Goal: Task Accomplishment & Management: Manage account settings

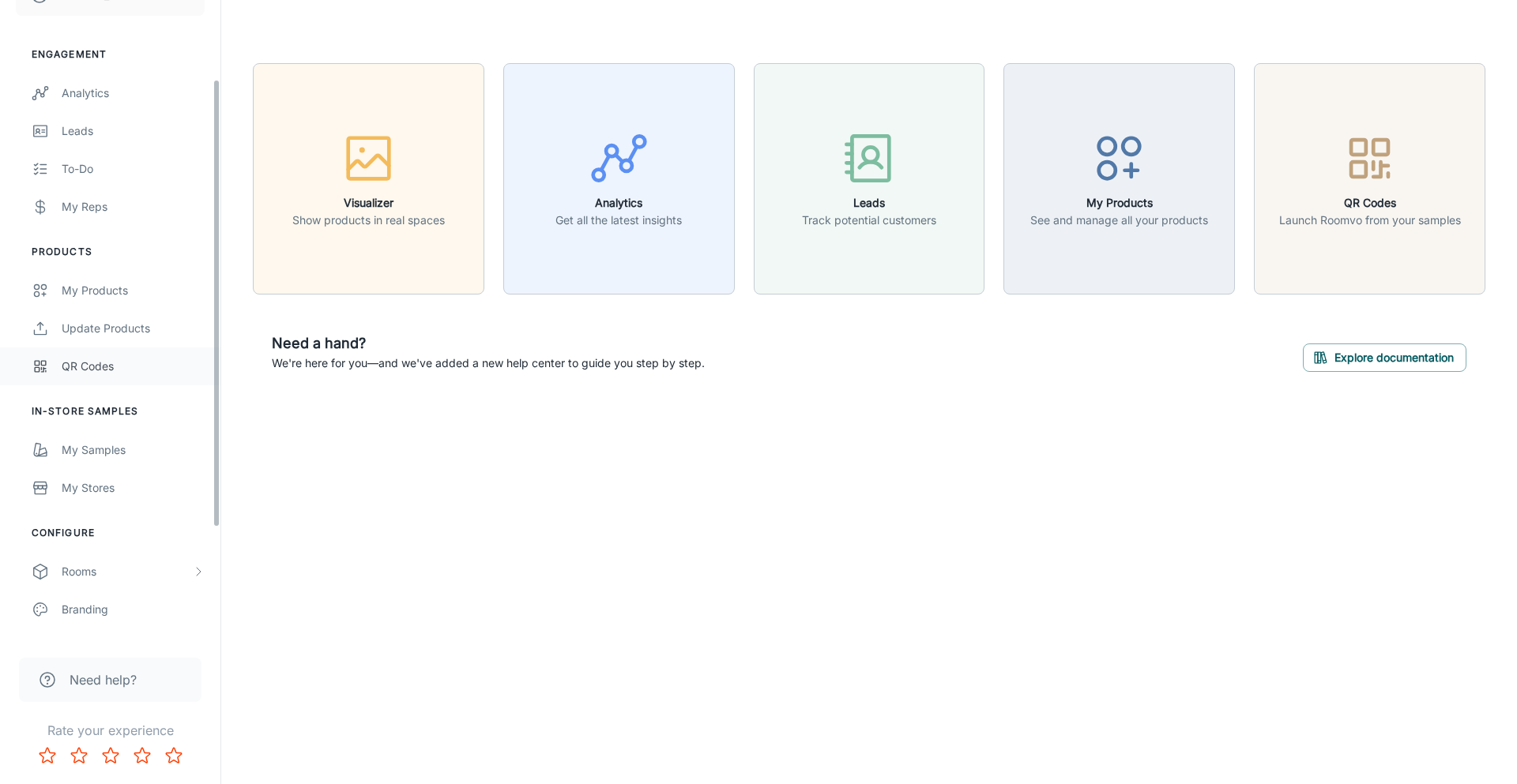
scroll to position [113, 0]
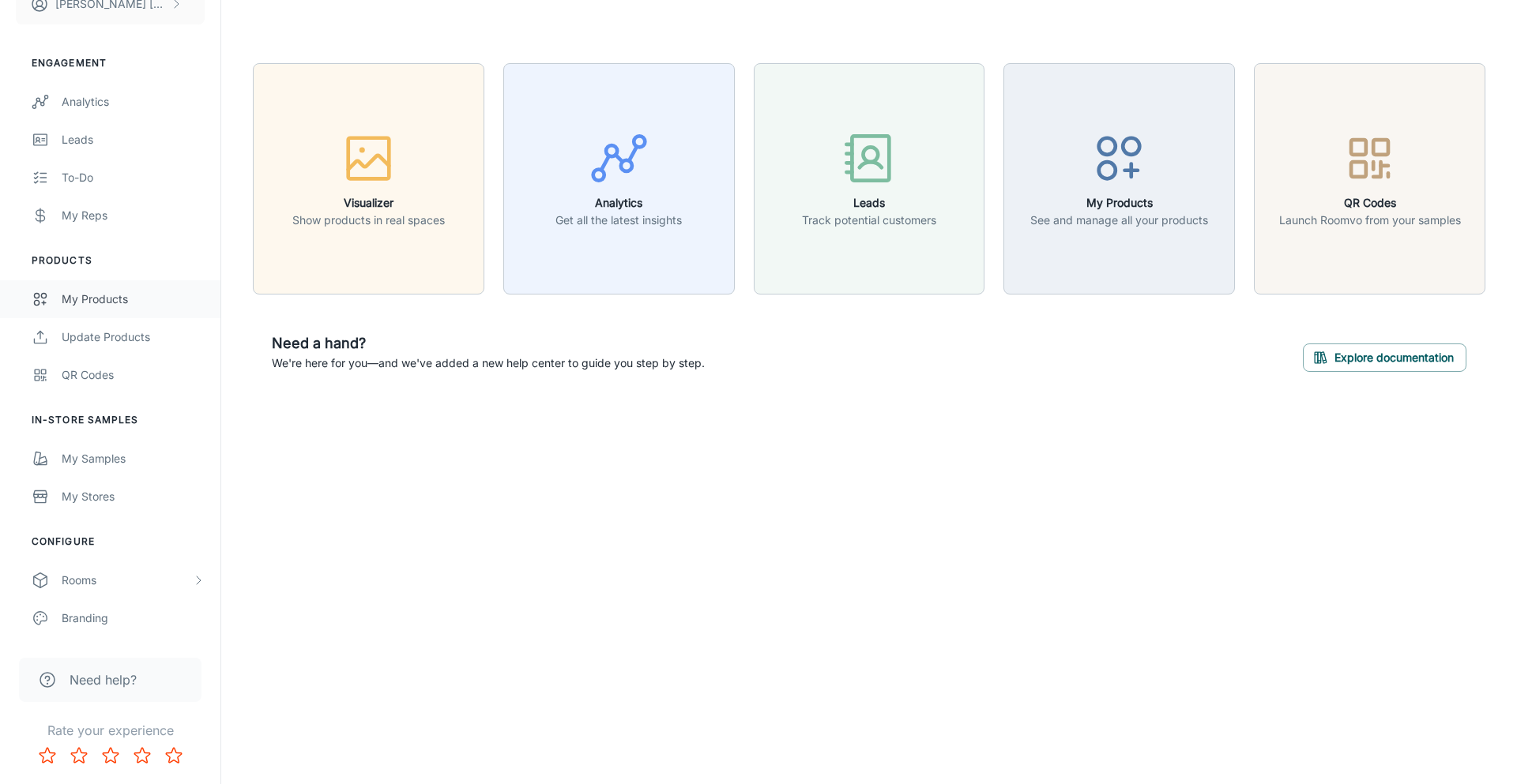
click at [127, 297] on div "My Products" at bounding box center [132, 299] width 143 height 17
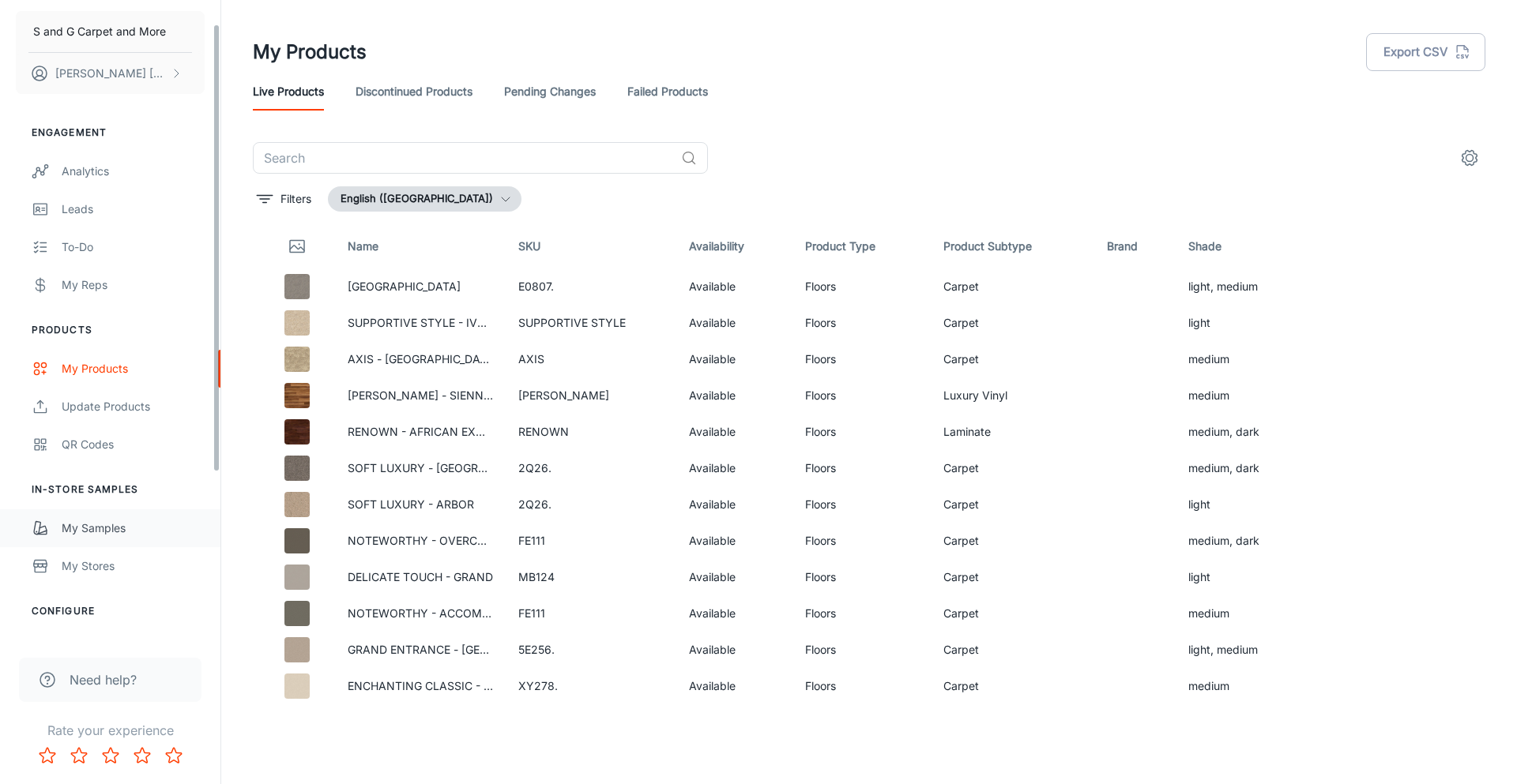
scroll to position [34, 0]
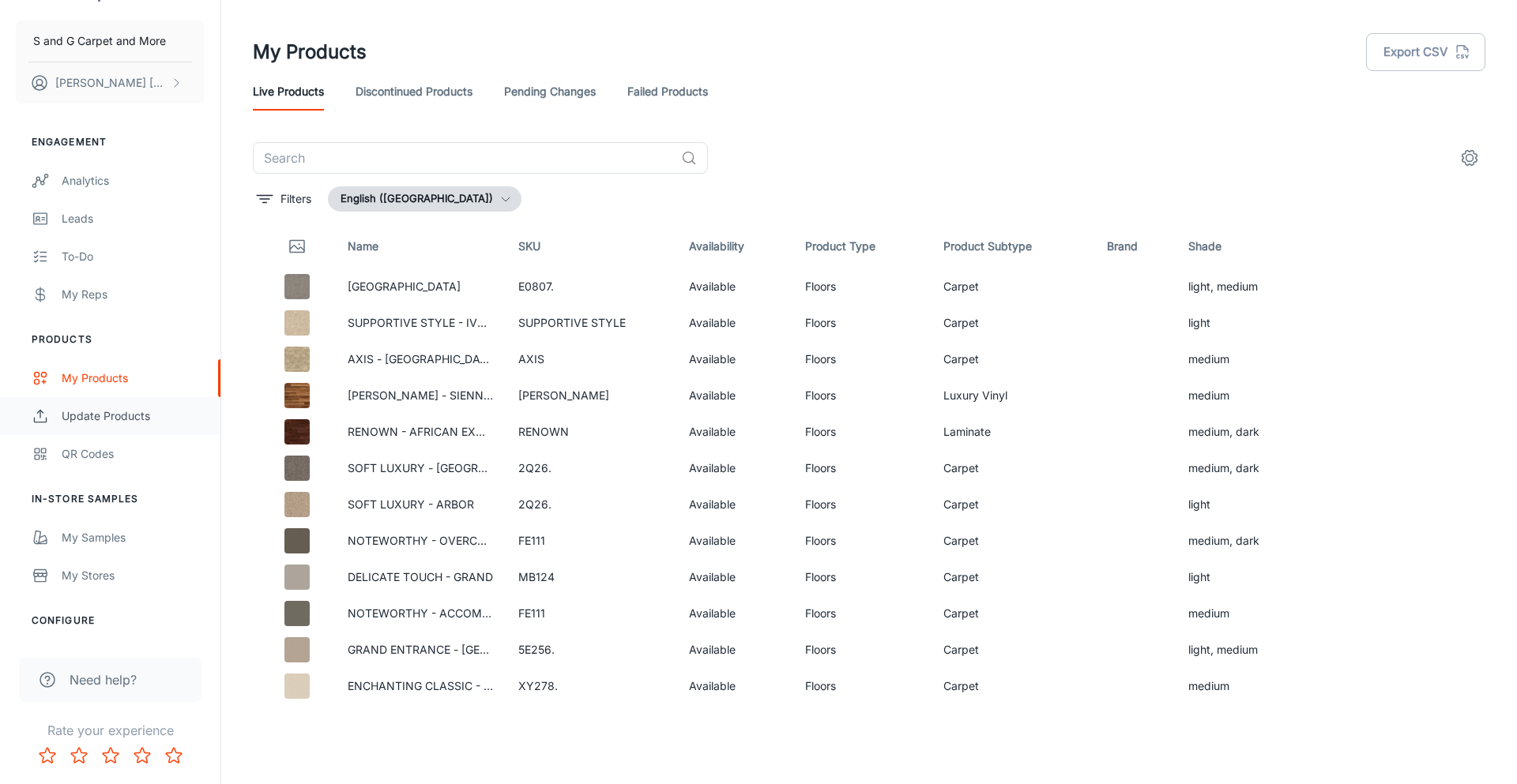
click at [123, 409] on div "Update Products" at bounding box center [132, 416] width 143 height 17
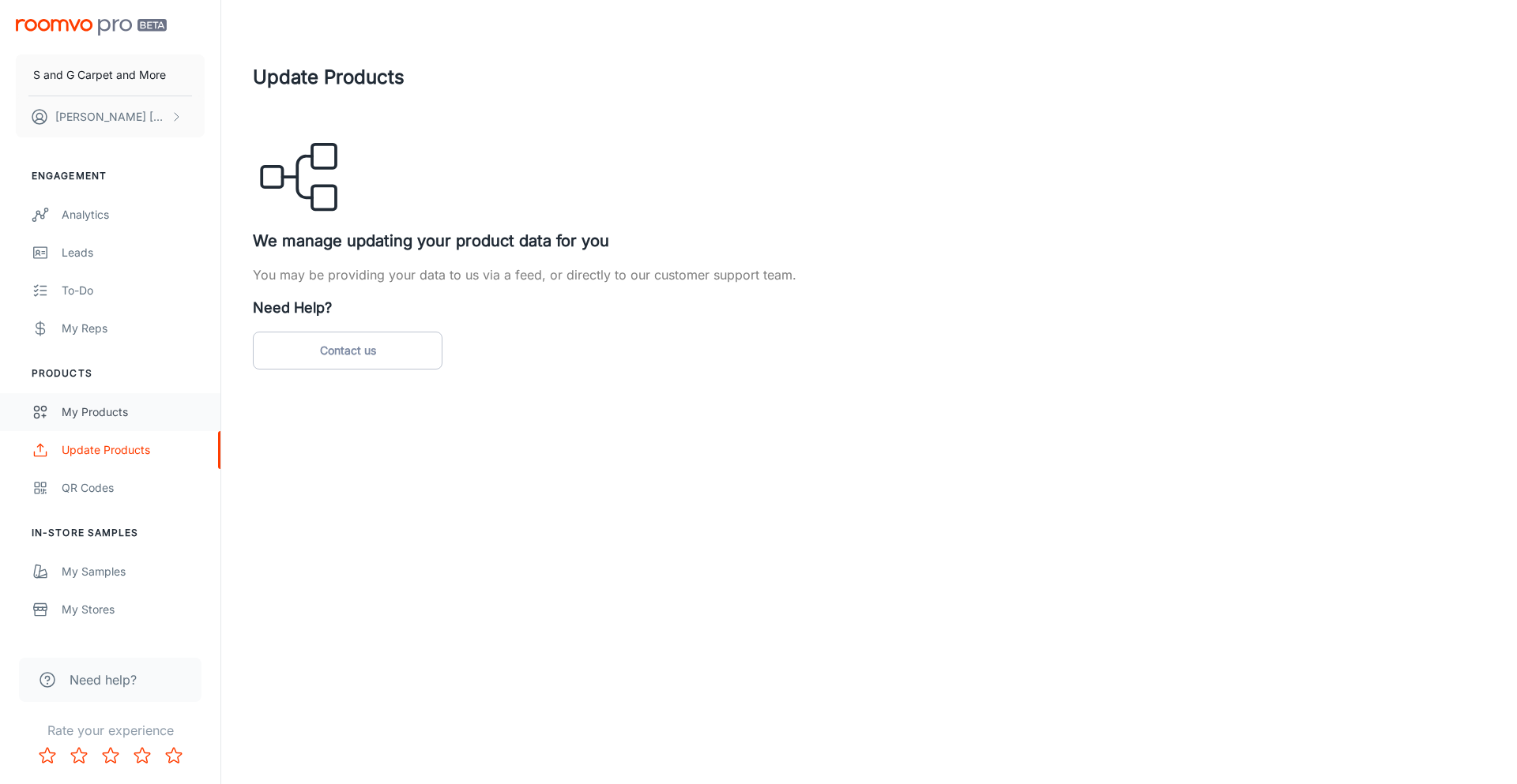
click at [141, 414] on div "My Products" at bounding box center [132, 412] width 143 height 17
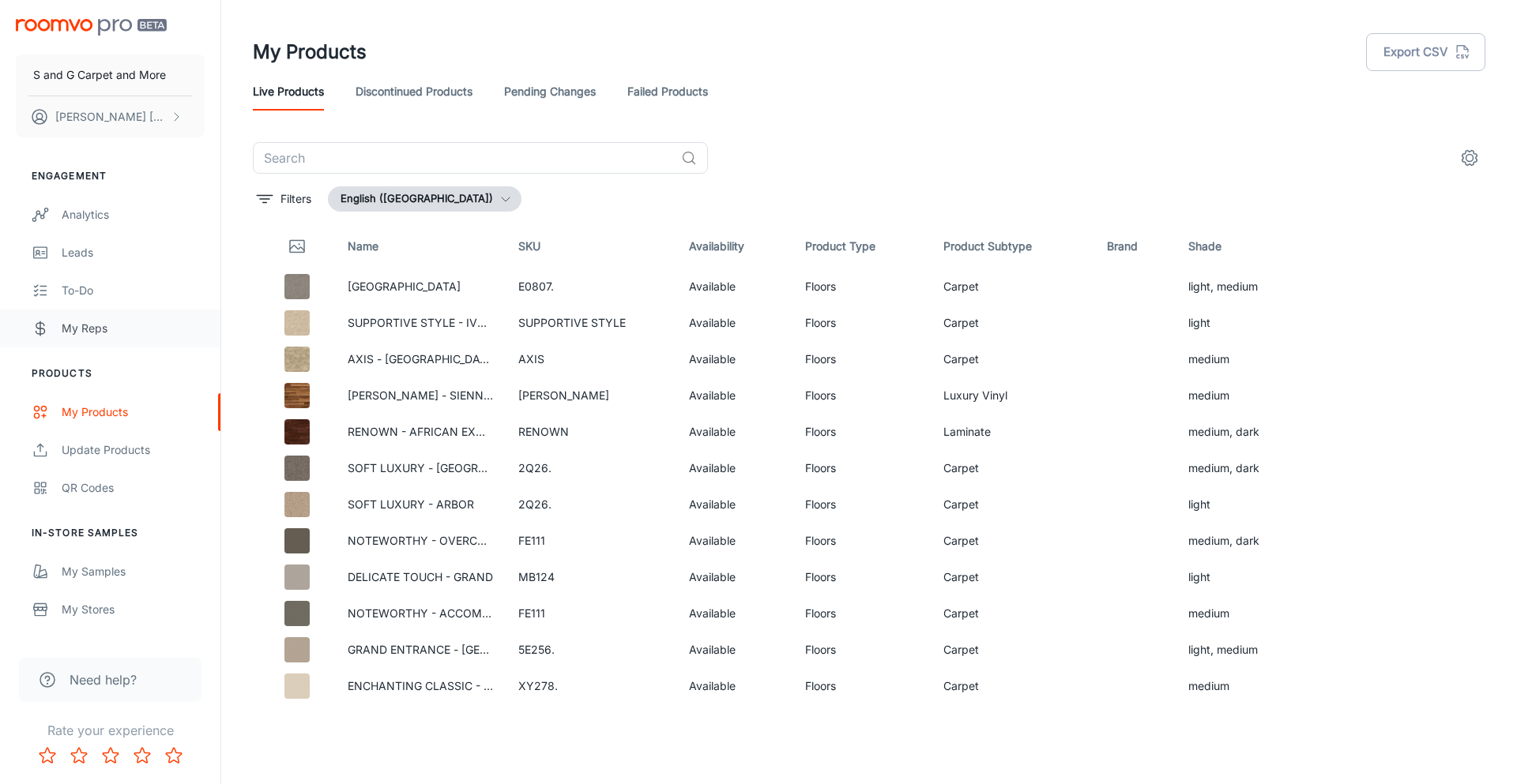
click at [88, 328] on div "My Reps" at bounding box center [132, 328] width 143 height 17
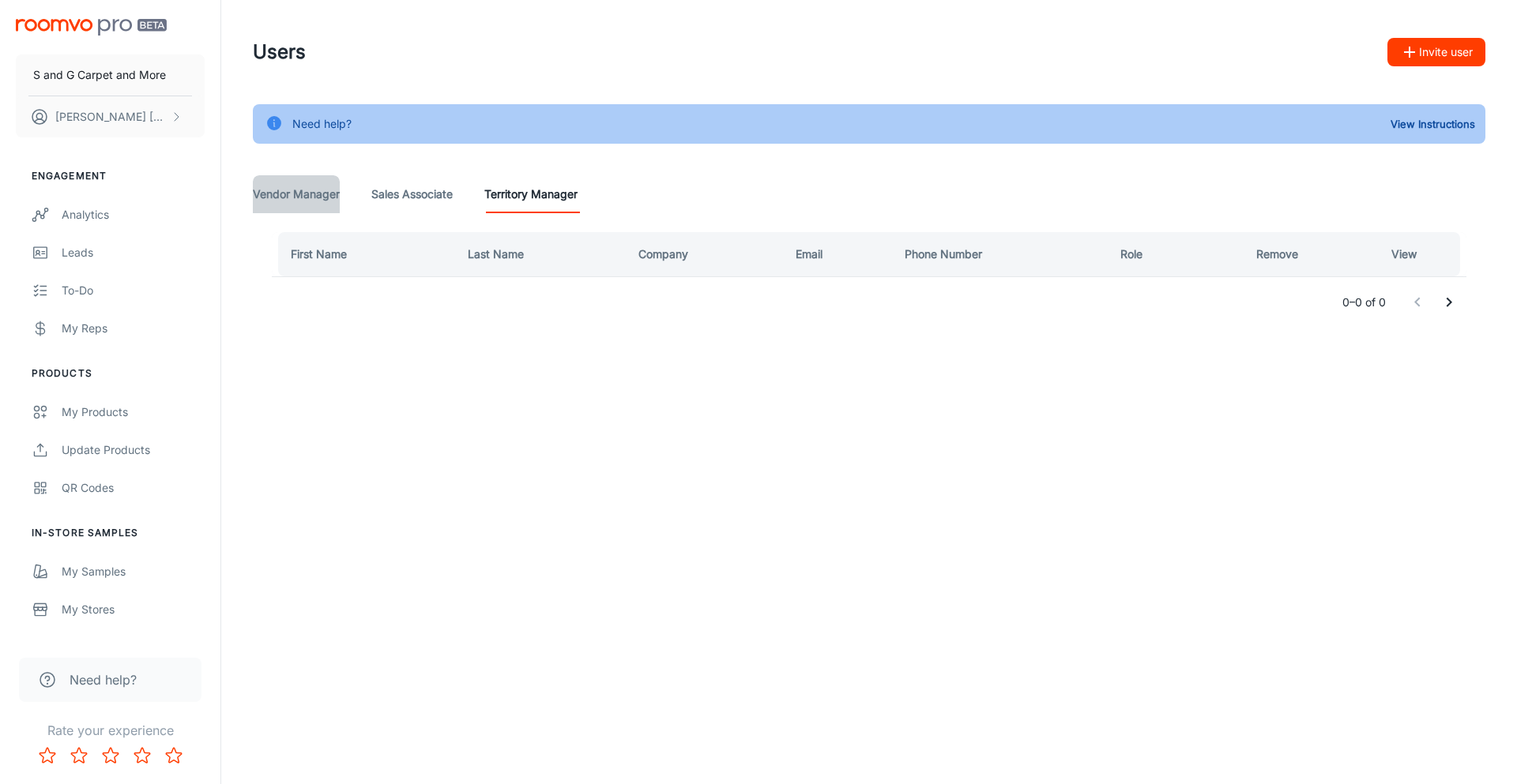
click at [328, 199] on Manager "Vendor Manager" at bounding box center [296, 194] width 87 height 38
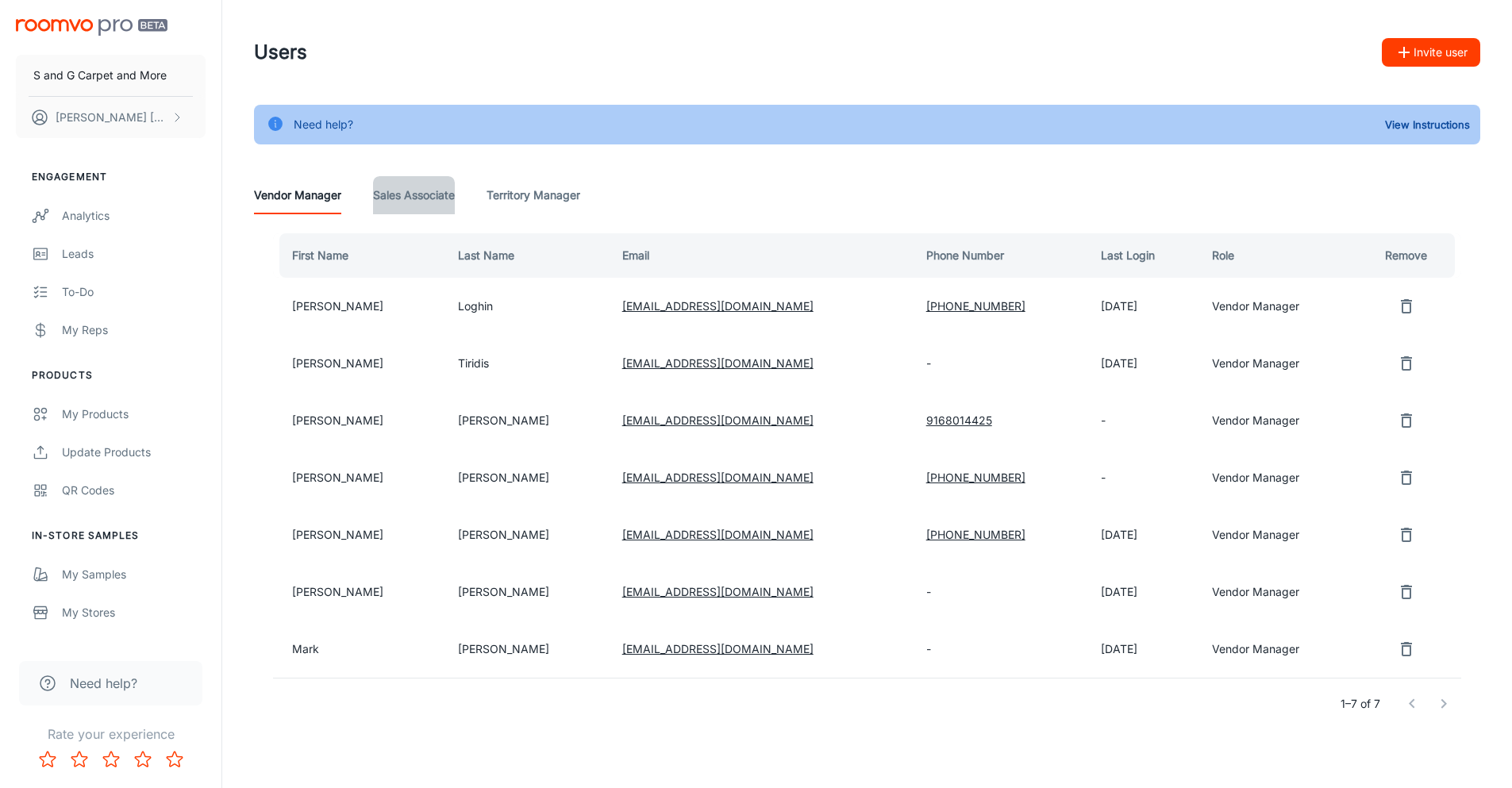
click at [385, 193] on Associate "Sales Associate" at bounding box center [414, 195] width 81 height 38
